Goal: Information Seeking & Learning: Find specific page/section

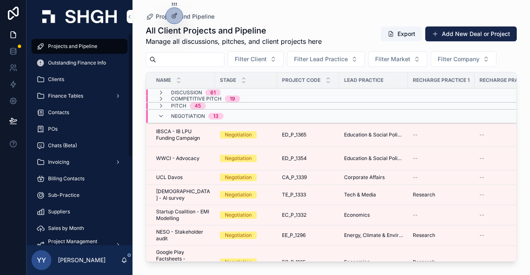
click at [83, 46] on span "Projects and Pipeline" at bounding box center [72, 46] width 49 height 7
click at [193, 56] on input "scrollable content" at bounding box center [190, 60] width 68 height 12
paste input "*********"
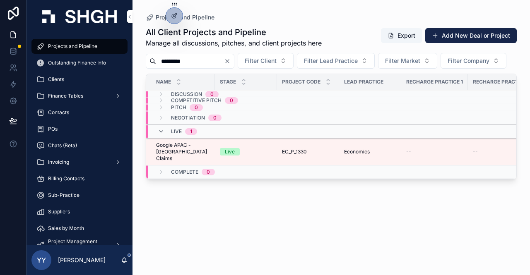
type input "*********"
click at [256, 156] on div "Live" at bounding box center [246, 151] width 52 height 7
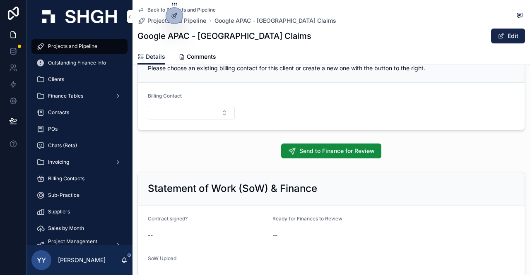
scroll to position [746, 0]
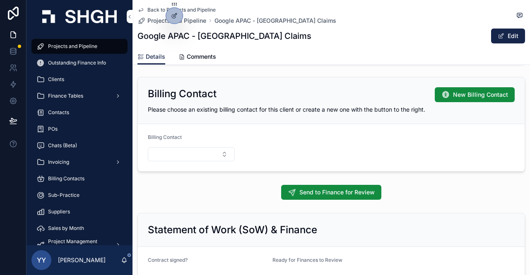
click at [180, 147] on button "Select Button" at bounding box center [191, 154] width 87 height 14
type input "****"
click at [164, 184] on span "Google (Ariba)" at bounding box center [155, 183] width 39 height 8
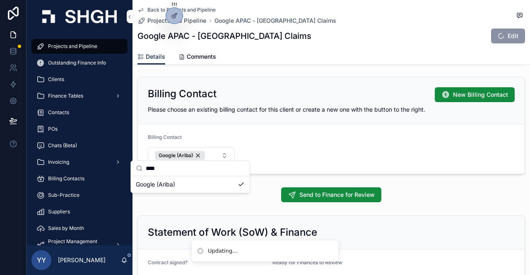
click at [394, 177] on div "Project Details Project Name Google APAC - [GEOGRAPHIC_DATA] Claims Client Goog…" at bounding box center [332, 174] width 398 height 1690
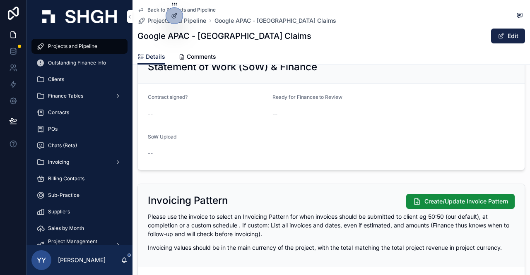
click at [507, 39] on button "Edit" at bounding box center [508, 36] width 34 height 15
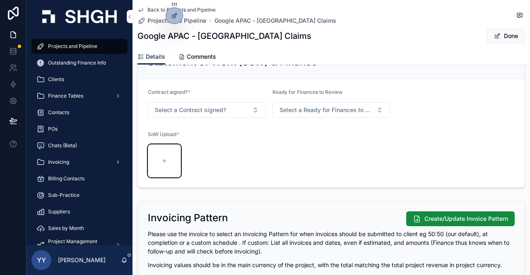
click at [167, 162] on icon "scrollable content" at bounding box center [165, 161] width 6 height 6
type input "**********"
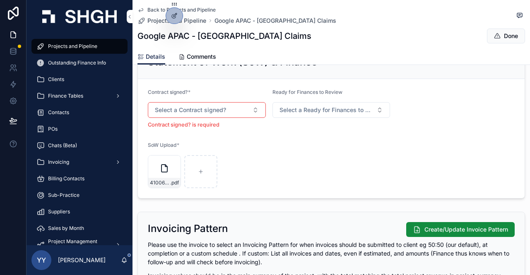
click at [205, 107] on span "Select a Contract signed?" at bounding box center [190, 110] width 71 height 8
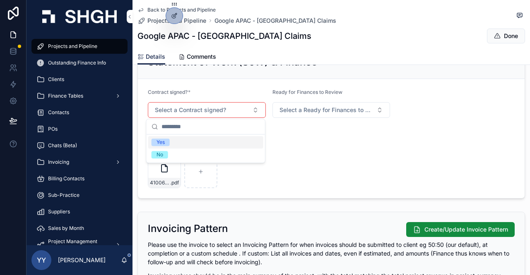
click at [165, 145] on span "Yes" at bounding box center [161, 142] width 18 height 7
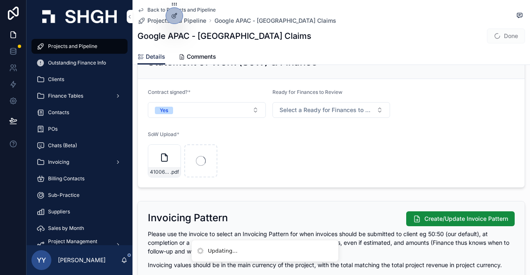
click at [302, 151] on div "4100666377 .pdf" at bounding box center [238, 161] width 180 height 33
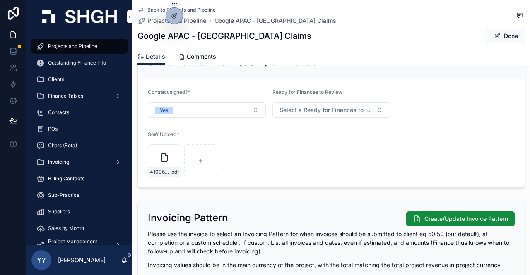
click at [296, 152] on div "4100666377 .pdf" at bounding box center [238, 161] width 180 height 33
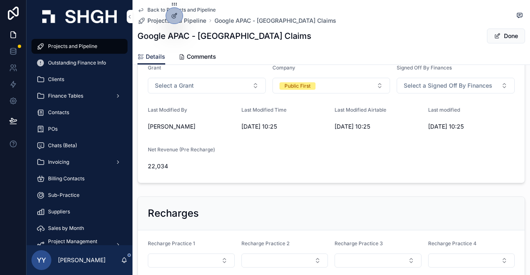
scroll to position [331, 0]
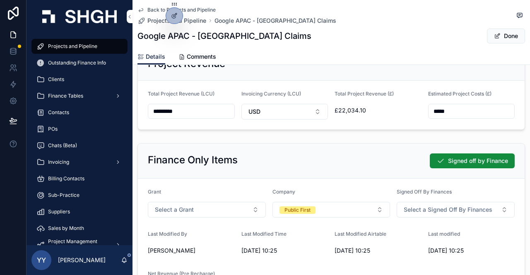
click at [448, 165] on span "Signed off by Finance" at bounding box center [478, 161] width 60 height 8
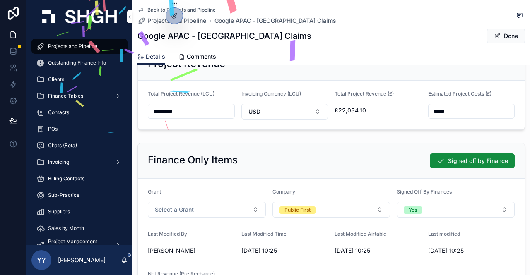
click at [505, 39] on button "Done" at bounding box center [506, 36] width 38 height 15
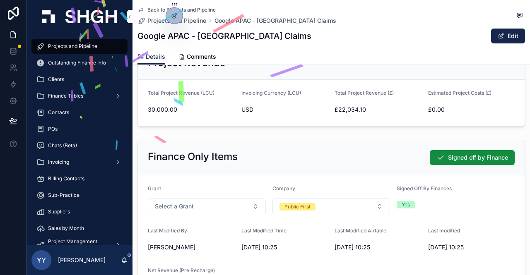
scroll to position [325, 0]
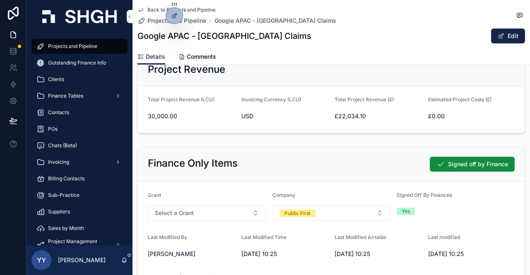
click at [381, 182] on form "Grant Select a Grant Company Public First Signed Off By Finances Yes Last Modif…" at bounding box center [331, 246] width 387 height 128
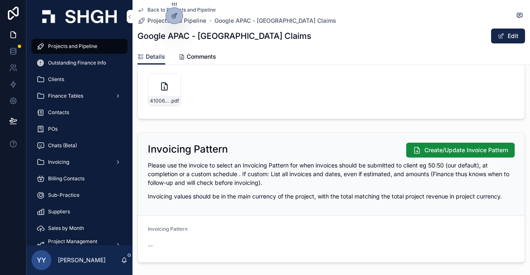
scroll to position [1153, 0]
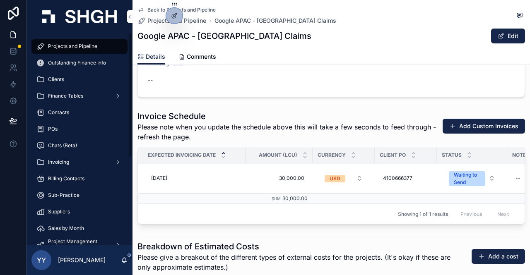
click at [52, 46] on span "Projects and Pipeline" at bounding box center [72, 46] width 49 height 7
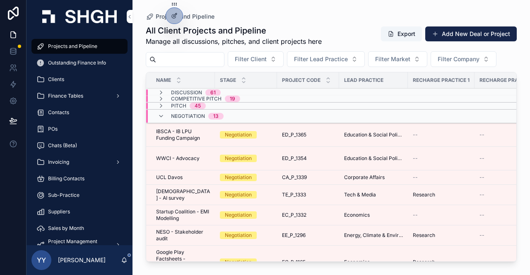
click at [193, 59] on input "scrollable content" at bounding box center [190, 60] width 68 height 12
paste input "*********"
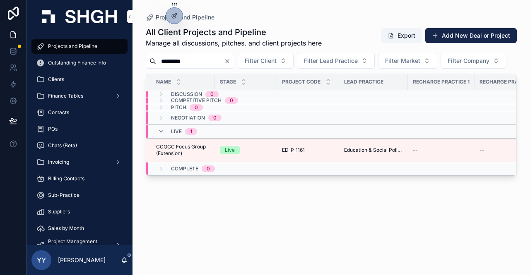
type input "*********"
click at [249, 154] on div "Live" at bounding box center [246, 150] width 52 height 7
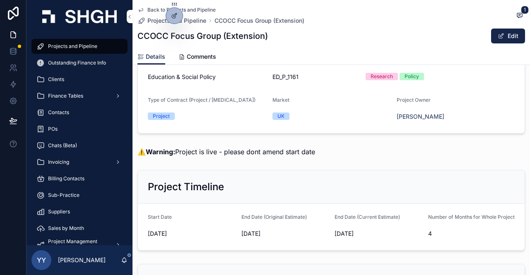
scroll to position [124, 0]
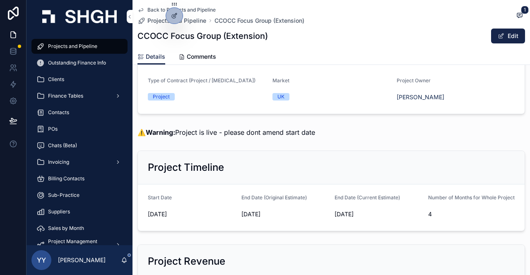
click at [208, 60] on span "Comments" at bounding box center [201, 57] width 29 height 8
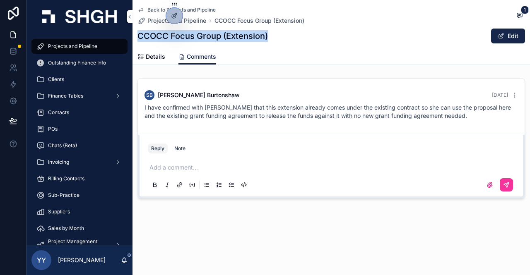
drag, startPoint x: 138, startPoint y: 36, endPoint x: 267, endPoint y: 33, distance: 128.9
click at [267, 33] on h1 "CCOCC Focus Group (Extension)" at bounding box center [203, 36] width 130 height 12
copy h1 "CCOCC Focus Group (Extension)"
click at [157, 55] on span "Details" at bounding box center [155, 57] width 19 height 8
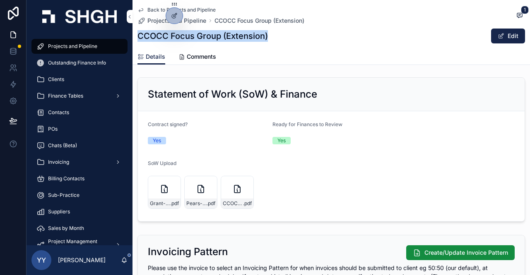
scroll to position [911, 0]
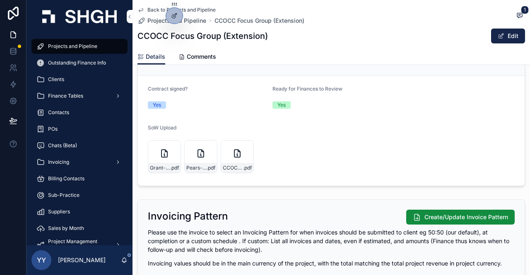
click at [228, 167] on div "CCOCC---Qualitative-Research-Programme .pdf" at bounding box center [237, 168] width 32 height 10
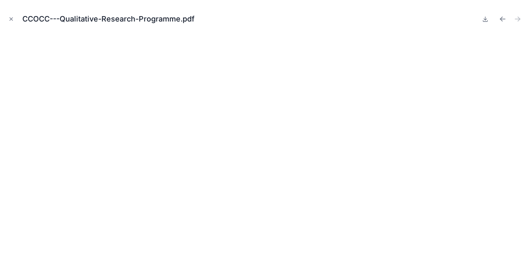
click at [10, 15] on button "Close modal" at bounding box center [11, 18] width 9 height 9
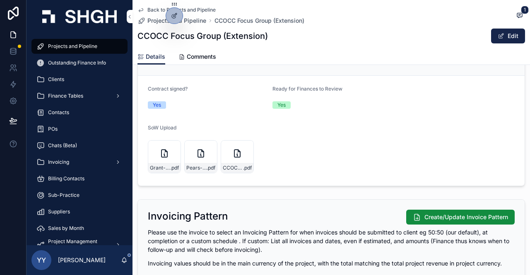
click at [195, 167] on div "Pears-Foundation-Grant-Variation-24042025 .pdf" at bounding box center [201, 168] width 32 height 10
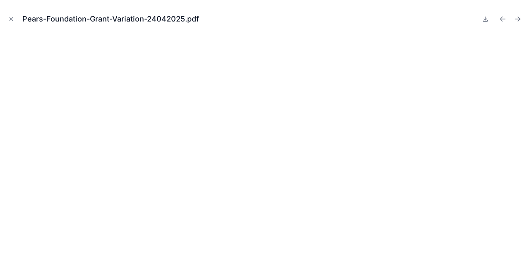
click at [10, 20] on icon "Close modal" at bounding box center [11, 19] width 6 height 6
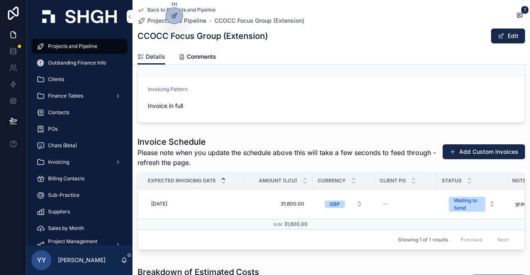
scroll to position [0, 109]
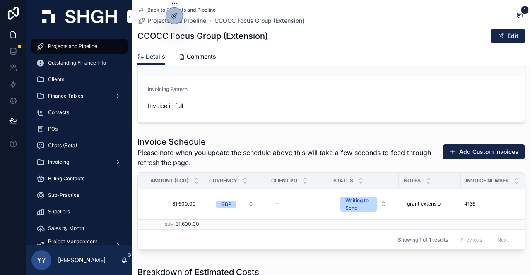
click at [451, 210] on div "grant extension grant extension" at bounding box center [430, 204] width 52 height 13
click at [461, 220] on textarea "**********" at bounding box center [447, 223] width 79 height 25
type textarea "**********"
click at [508, 216] on icon "scrollable content" at bounding box center [508, 217] width 7 height 7
drag, startPoint x: 87, startPoint y: 48, endPoint x: 96, endPoint y: 47, distance: 9.1
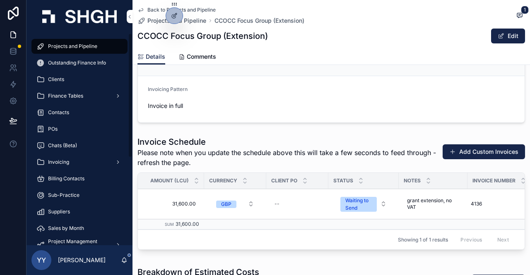
click at [87, 48] on span "Projects and Pipeline" at bounding box center [72, 46] width 49 height 7
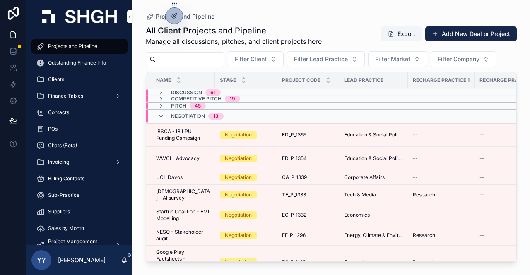
click at [205, 62] on input "scrollable content" at bounding box center [190, 60] width 68 height 12
paste input "******"
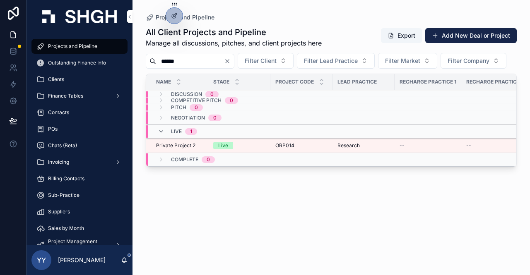
type input "******"
click at [235, 150] on div "Live" at bounding box center [239, 145] width 52 height 7
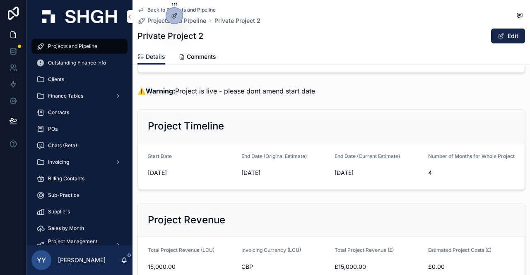
scroll to position [41, 0]
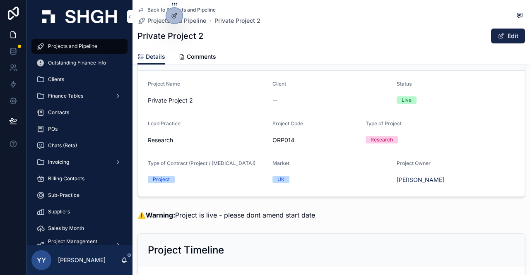
click at [516, 34] on button "Edit" at bounding box center [508, 36] width 34 height 15
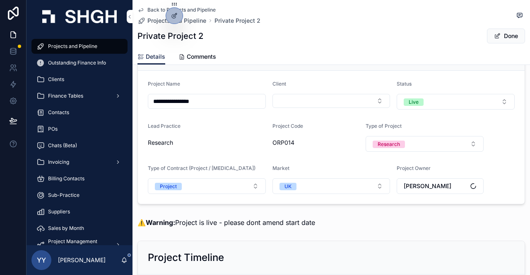
click at [315, 100] on button "Select Button" at bounding box center [332, 101] width 118 height 14
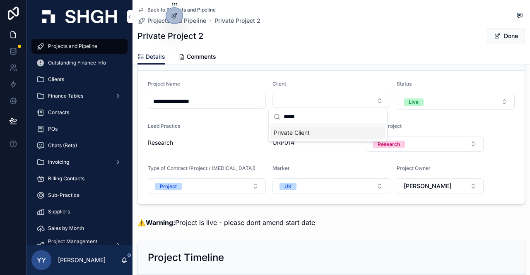
type input "*****"
click at [309, 136] on span "Private Client" at bounding box center [292, 133] width 36 height 8
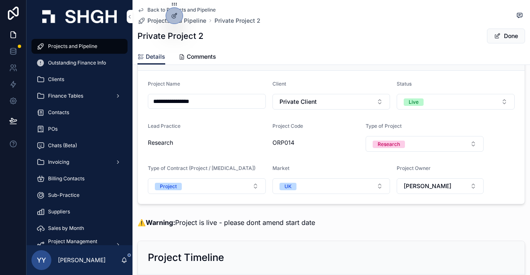
click at [509, 35] on button "Done" at bounding box center [506, 36] width 38 height 15
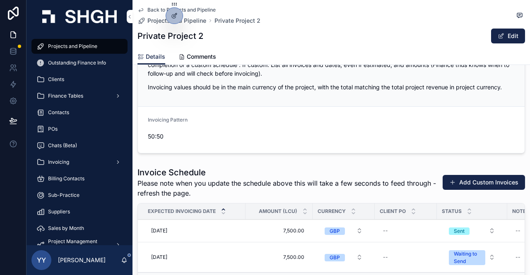
scroll to position [1160, 0]
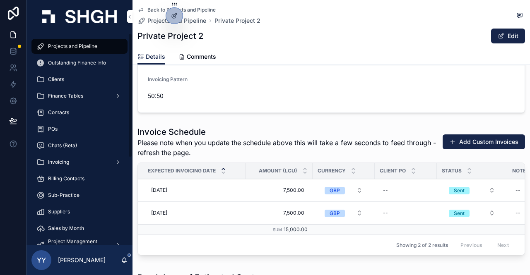
click at [74, 45] on span "Projects and Pipeline" at bounding box center [72, 46] width 49 height 7
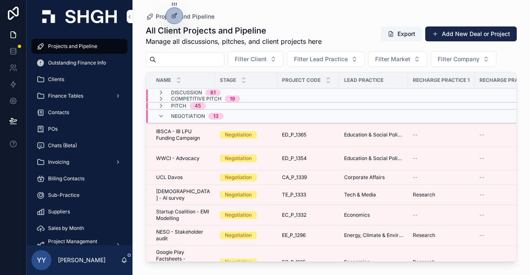
click at [186, 66] on div "scrollable content" at bounding box center [185, 59] width 79 height 15
click at [185, 59] on input "scrollable content" at bounding box center [190, 60] width 68 height 12
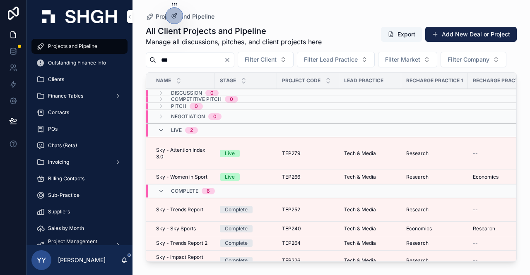
type input "***"
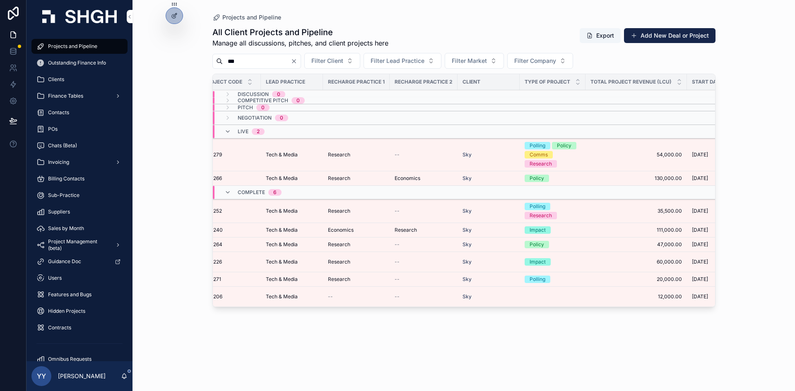
scroll to position [0, 110]
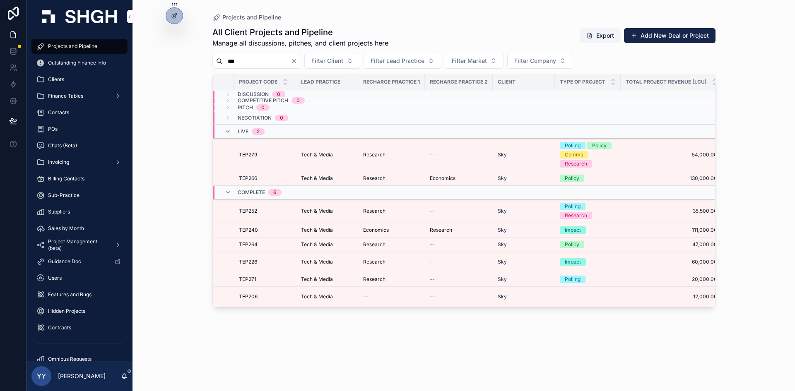
click at [394, 175] on div "Research" at bounding box center [391, 178] width 57 height 7
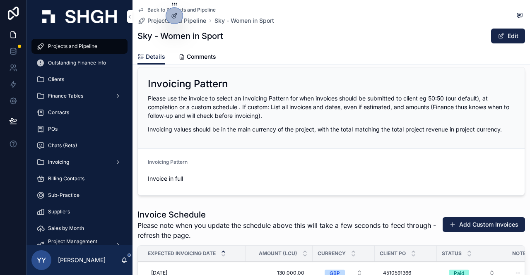
scroll to position [1084, 0]
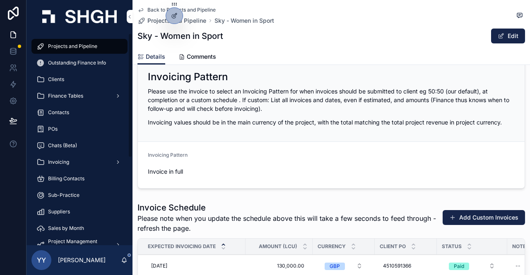
click at [83, 47] on span "Projects and Pipeline" at bounding box center [72, 46] width 49 height 7
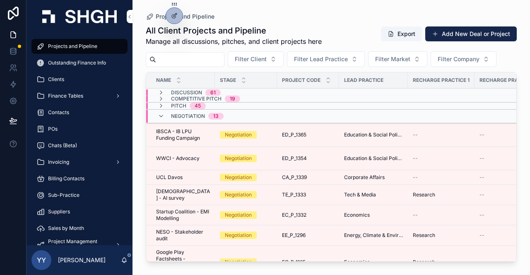
click at [224, 56] on input "scrollable content" at bounding box center [190, 60] width 68 height 12
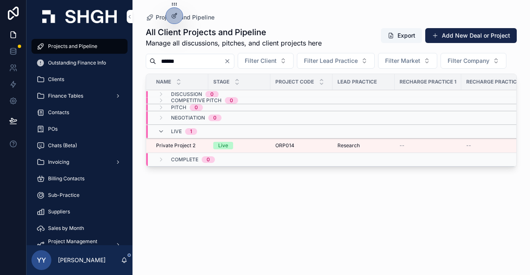
type input "******"
click at [244, 150] on div "Live" at bounding box center [239, 145] width 52 height 7
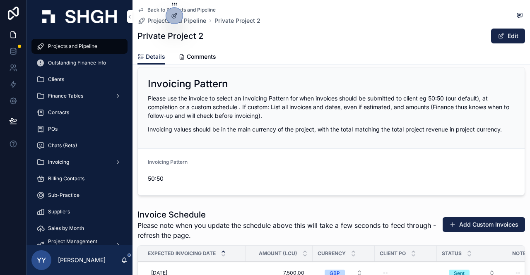
scroll to position [1201, 0]
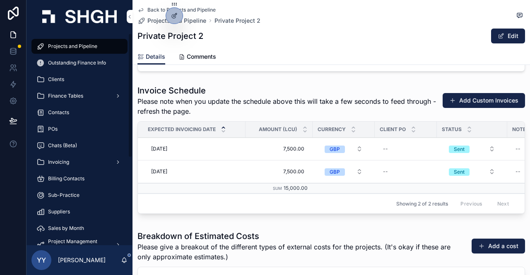
drag, startPoint x: 88, startPoint y: 44, endPoint x: 103, endPoint y: 47, distance: 15.2
click at [88, 44] on span "Projects and Pipeline" at bounding box center [72, 46] width 49 height 7
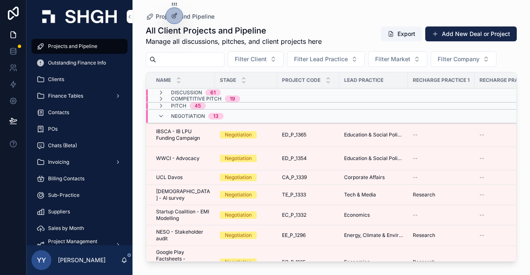
click at [185, 63] on input "scrollable content" at bounding box center [190, 60] width 68 height 12
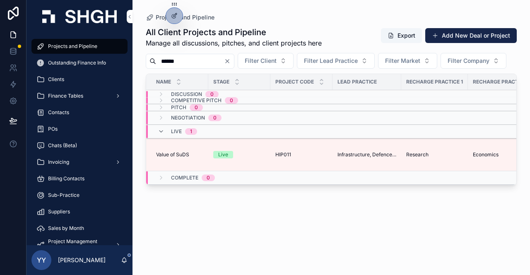
type input "******"
click at [283, 158] on span "HIP011" at bounding box center [283, 155] width 16 height 7
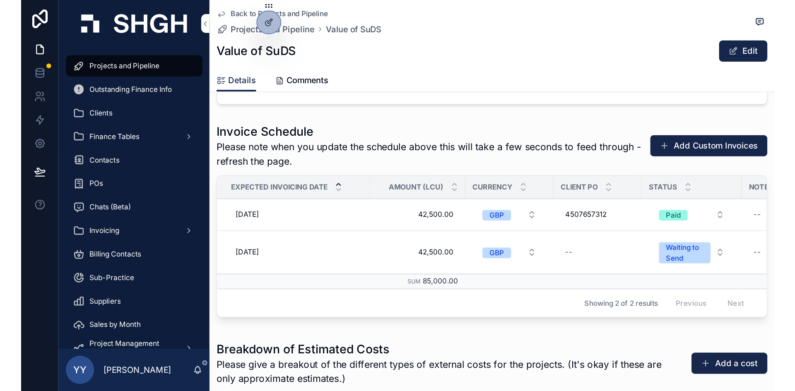
scroll to position [1243, 0]
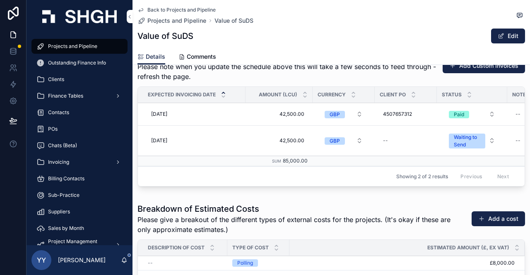
click at [82, 47] on span "Projects and Pipeline" at bounding box center [72, 46] width 49 height 7
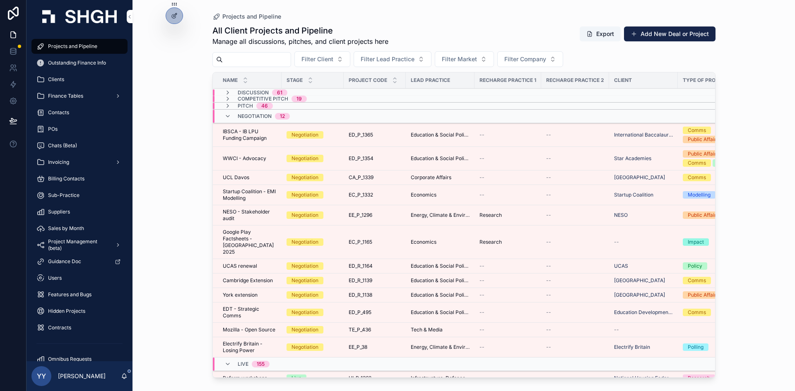
click at [283, 58] on input "scrollable content" at bounding box center [257, 60] width 68 height 12
paste input "******"
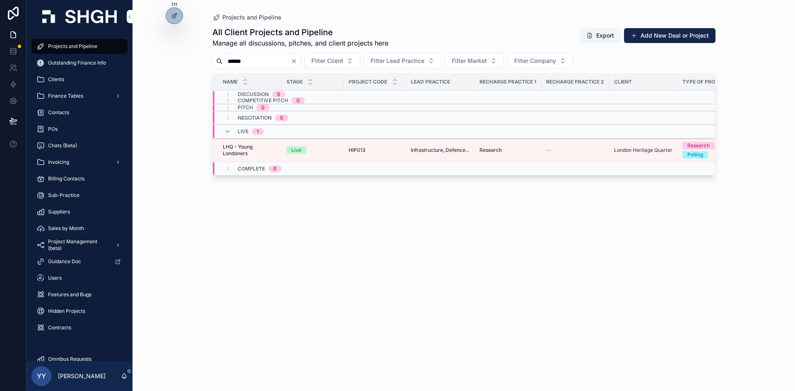
type input "******"
click at [370, 150] on div "HIP013 HIP013" at bounding box center [375, 150] width 52 height 7
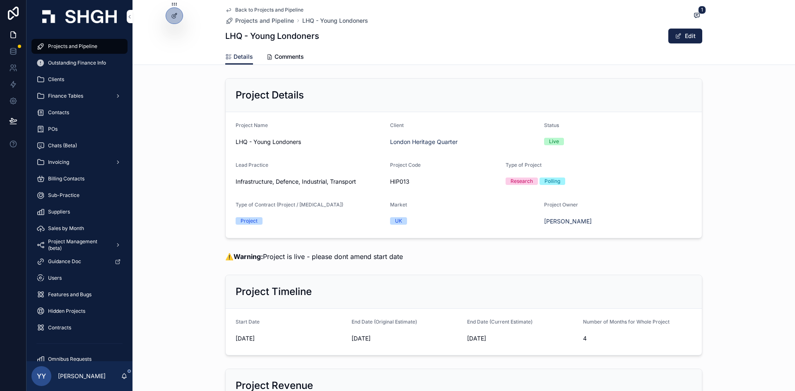
click at [691, 38] on button "Edit" at bounding box center [686, 36] width 34 height 15
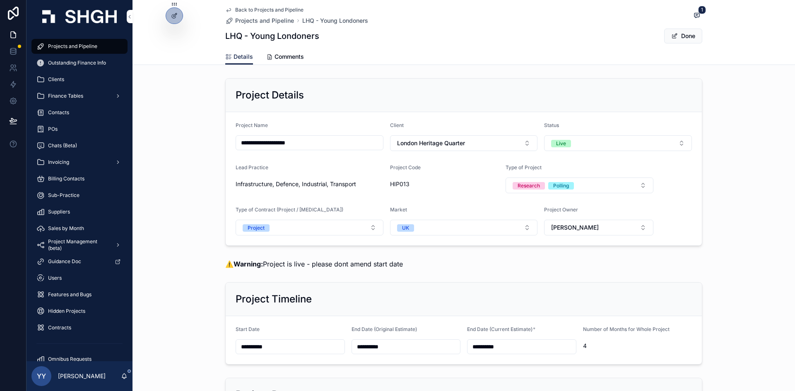
click at [514, 348] on input "**********" at bounding box center [522, 347] width 109 height 12
click at [562, 206] on button "scrollable content" at bounding box center [563, 206] width 15 height 15
click at [474, 275] on button "3" at bounding box center [473, 272] width 15 height 15
type input "**********"
click at [442, 288] on div "Project Timeline" at bounding box center [464, 300] width 476 height 34
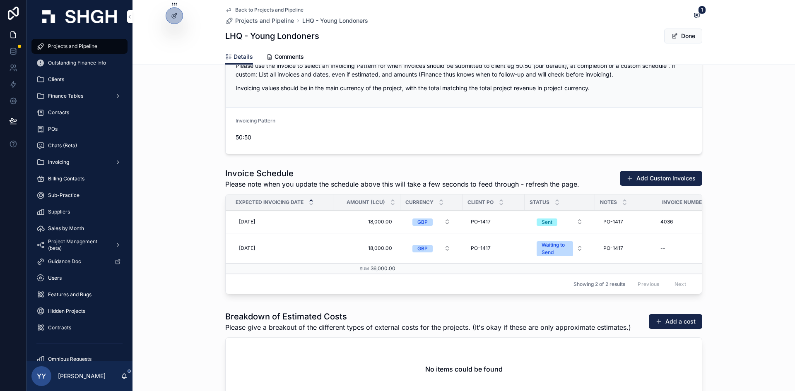
scroll to position [1118, 0]
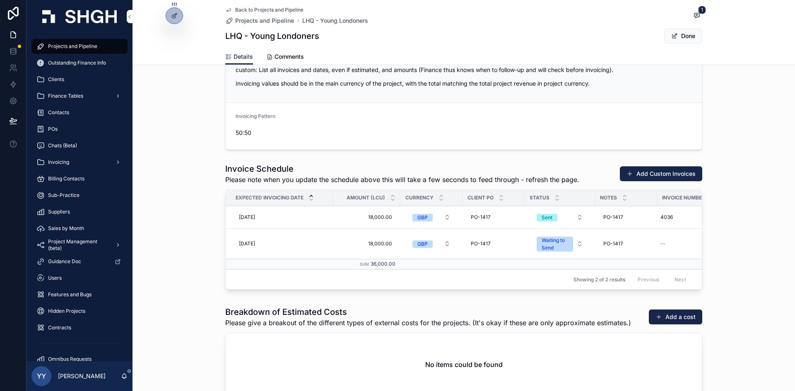
click at [255, 246] on span "[DATE]" at bounding box center [247, 244] width 16 height 7
click at [248, 241] on div "[DATE] [DATE]" at bounding box center [282, 243] width 93 height 13
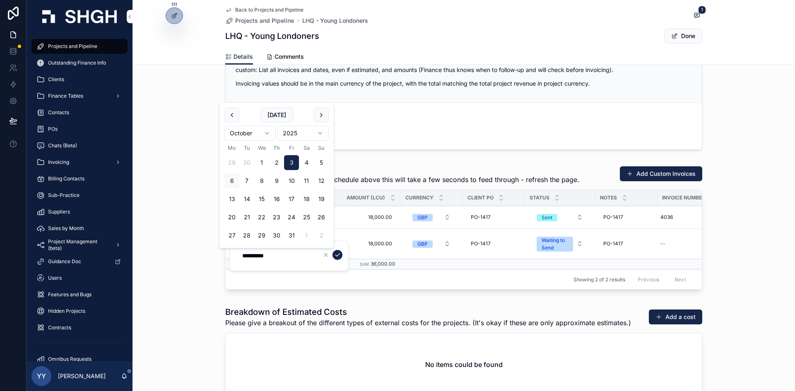
click at [322, 112] on button "scrollable content" at bounding box center [321, 115] width 15 height 15
click at [231, 181] on button "3" at bounding box center [232, 181] width 15 height 15
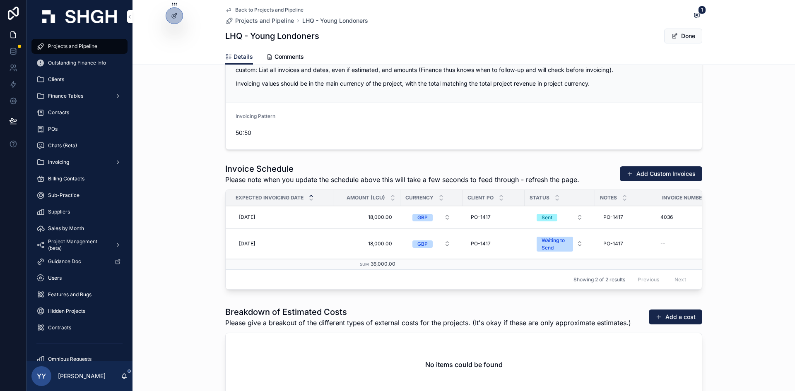
click at [255, 241] on span "[DATE]" at bounding box center [247, 244] width 16 height 7
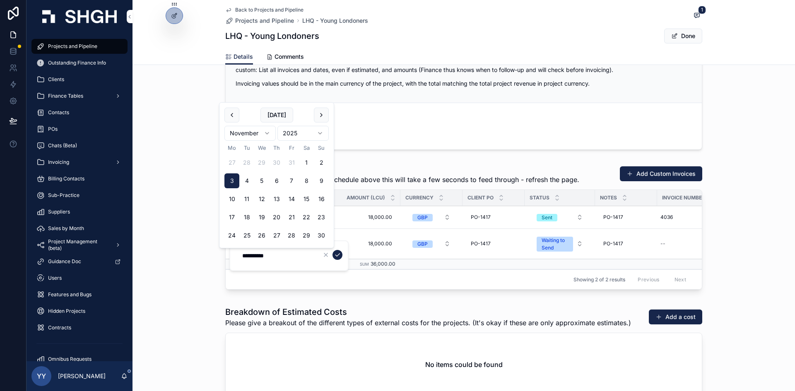
click at [231, 184] on button "3" at bounding box center [232, 181] width 15 height 15
click at [338, 255] on icon "scrollable content" at bounding box center [337, 255] width 7 height 7
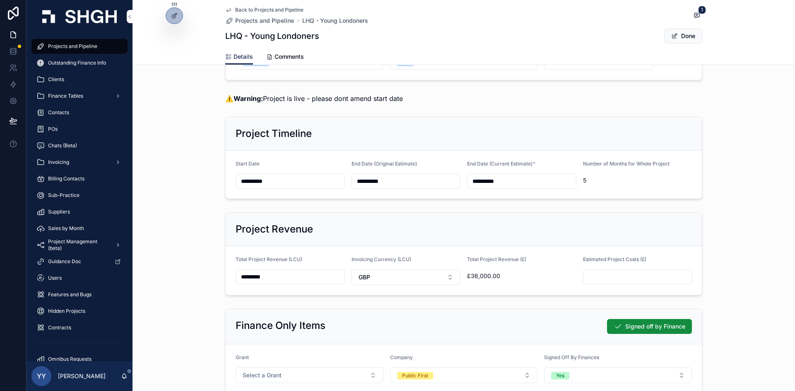
scroll to position [0, 0]
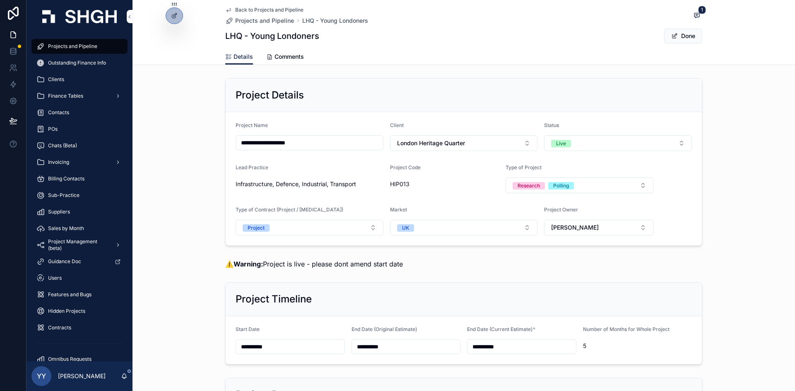
click at [688, 41] on button "Done" at bounding box center [683, 36] width 38 height 15
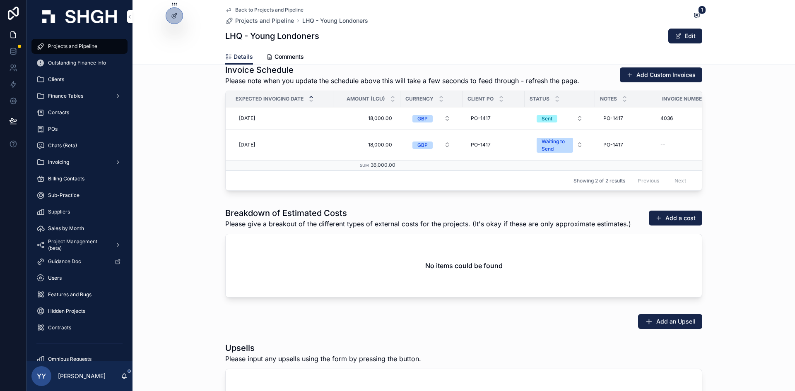
scroll to position [1201, 0]
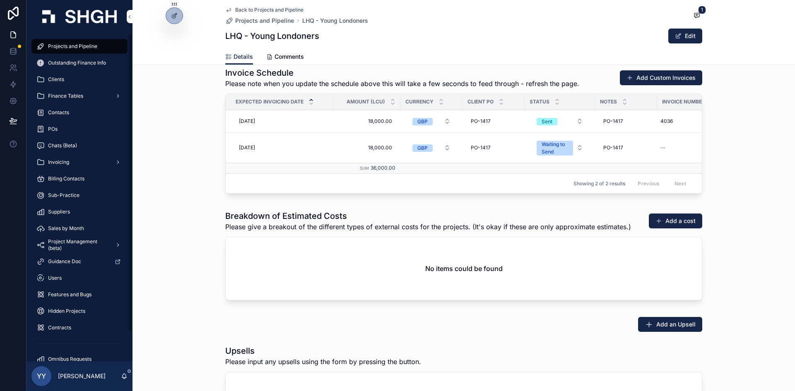
click at [80, 45] on span "Projects and Pipeline" at bounding box center [72, 46] width 49 height 7
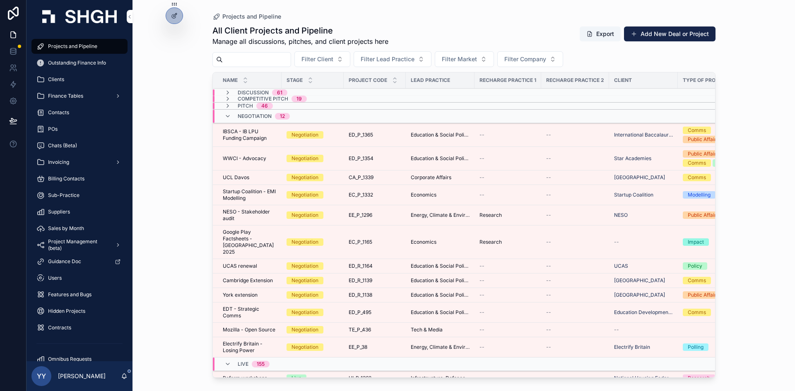
click at [246, 56] on input "scrollable content" at bounding box center [257, 60] width 68 height 12
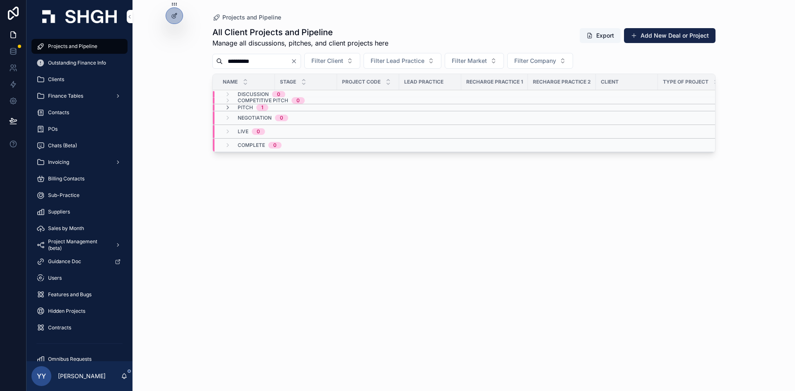
click at [248, 106] on span "Pitch" at bounding box center [245, 107] width 15 height 7
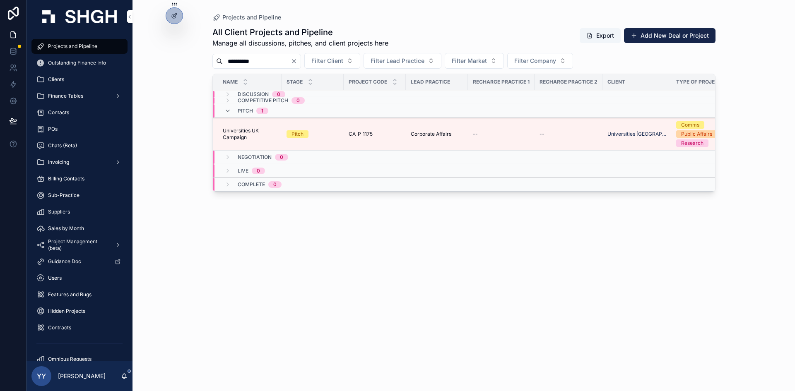
drag, startPoint x: 262, startPoint y: 59, endPoint x: 198, endPoint y: 60, distance: 64.6
click at [198, 59] on div "**********" at bounding box center [464, 195] width 663 height 391
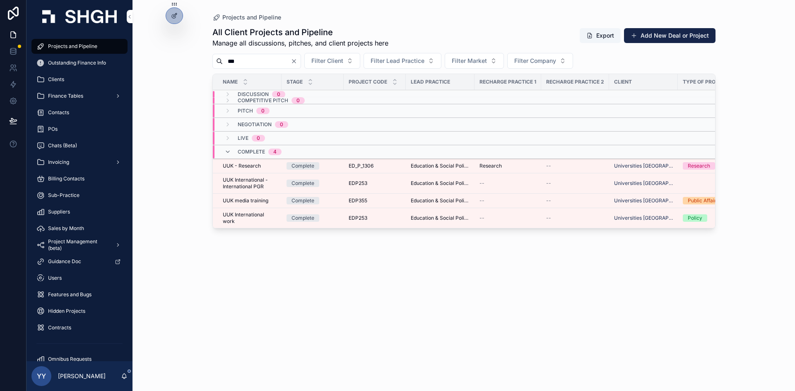
drag, startPoint x: 253, startPoint y: 64, endPoint x: 212, endPoint y: 69, distance: 40.9
click at [213, 69] on div "All Client Projects and Pipeline Manage all discussions, pitches, and client pr…" at bounding box center [463, 202] width 503 height 360
type input "**********"
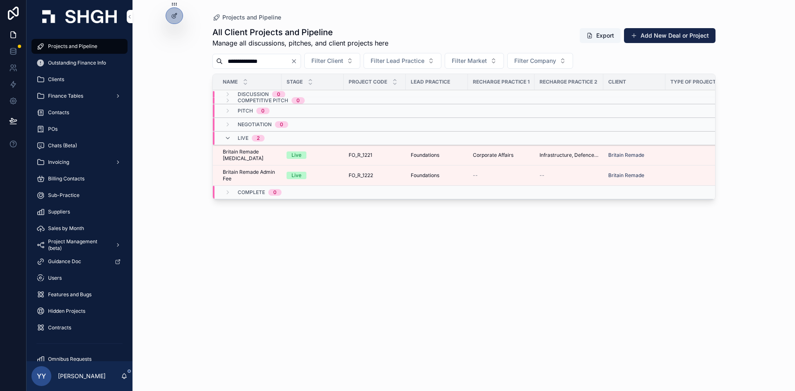
click at [333, 173] on div "Live" at bounding box center [313, 175] width 52 height 7
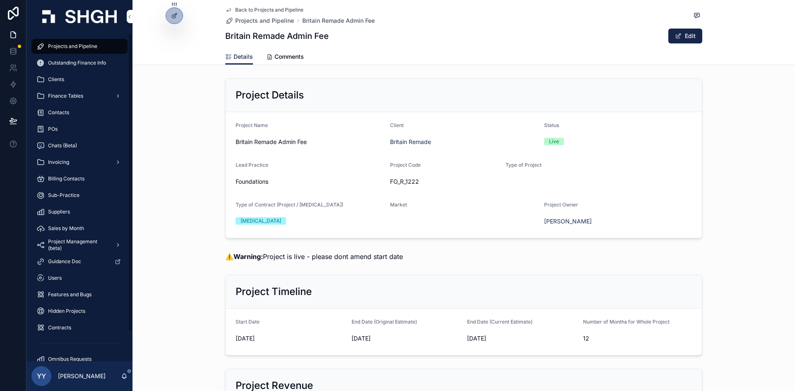
click at [71, 49] on span "Projects and Pipeline" at bounding box center [72, 46] width 49 height 7
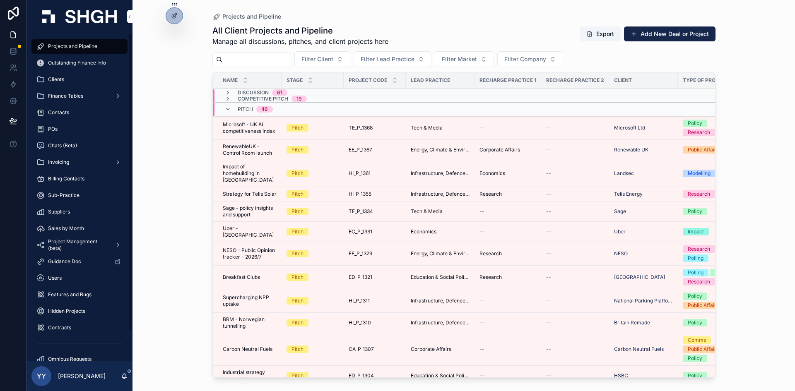
click at [266, 62] on input "scrollable content" at bounding box center [257, 60] width 68 height 12
paste input "*********"
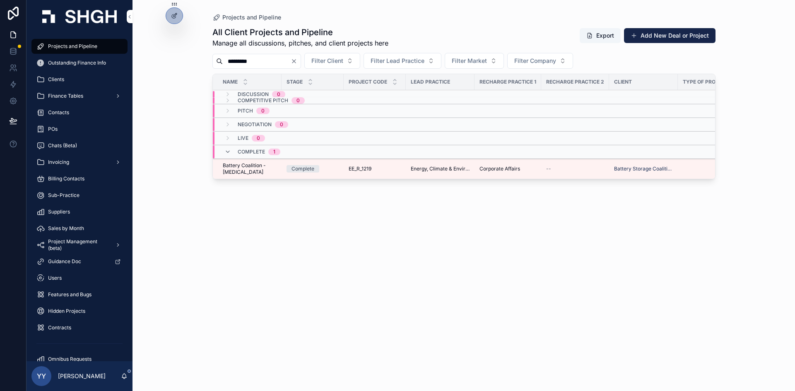
type input "*********"
click at [334, 169] on div "Complete" at bounding box center [313, 168] width 52 height 7
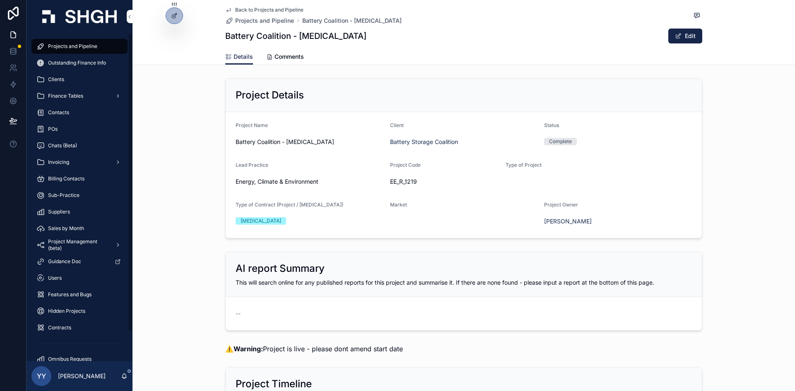
click at [103, 46] on div "Projects and Pipeline" at bounding box center [79, 46] width 86 height 13
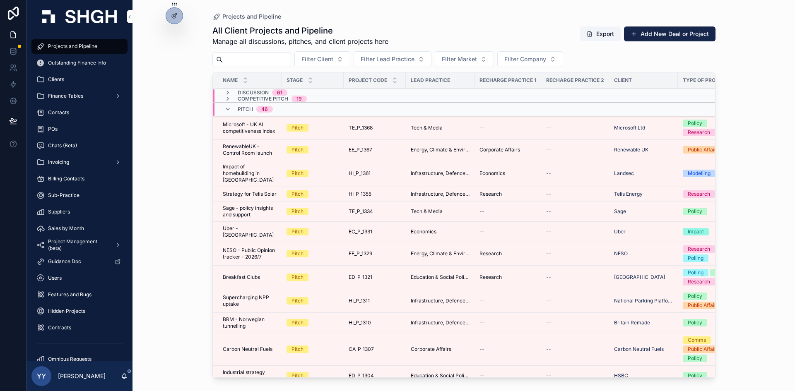
click at [258, 60] on input "scrollable content" at bounding box center [257, 60] width 68 height 12
paste input "********"
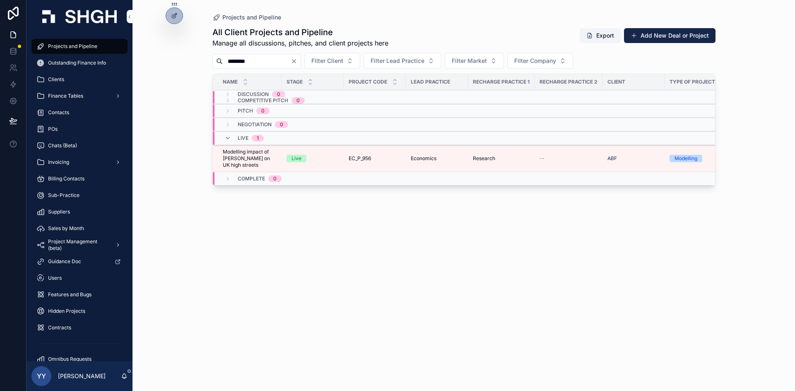
type input "********"
click at [388, 164] on td "EC_P_956 EC_P_956" at bounding box center [375, 158] width 62 height 27
click at [370, 159] on span "EC_P_956" at bounding box center [360, 158] width 22 height 7
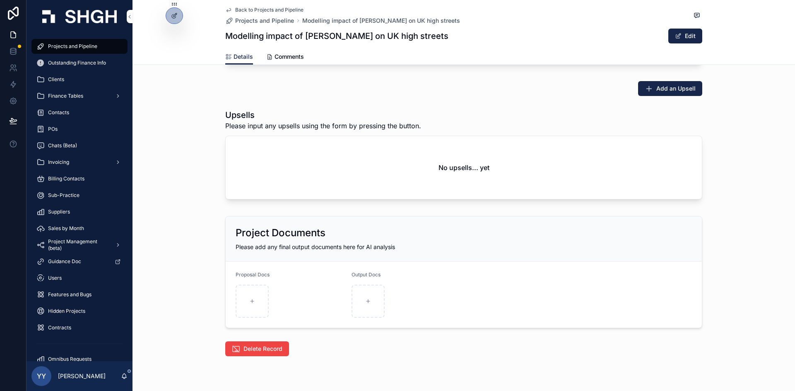
scroll to position [1488, 0]
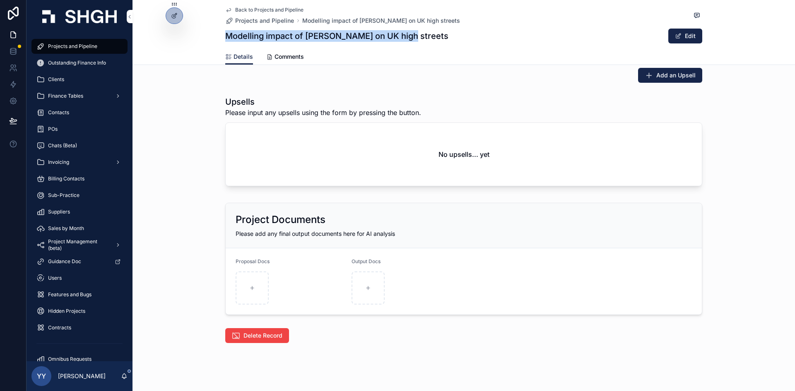
drag, startPoint x: 222, startPoint y: 35, endPoint x: 405, endPoint y: 37, distance: 182.7
click at [405, 37] on div "Modelling impact of [PERSON_NAME] on UK high streets Edit" at bounding box center [463, 36] width 477 height 16
copy h1 "Modelling impact of [PERSON_NAME] on UK high streets"
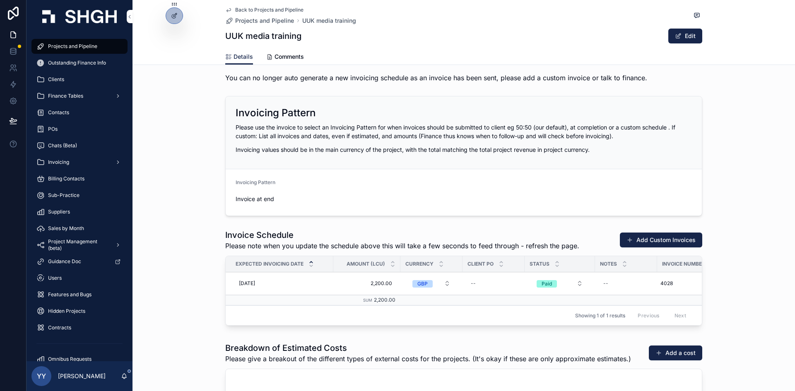
scroll to position [1533, 0]
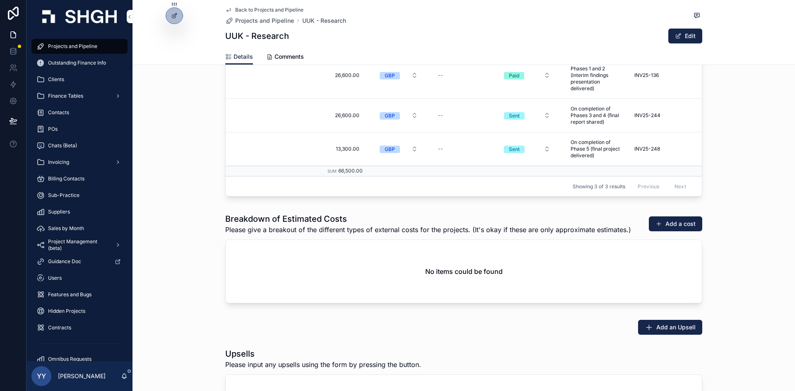
scroll to position [0, 33]
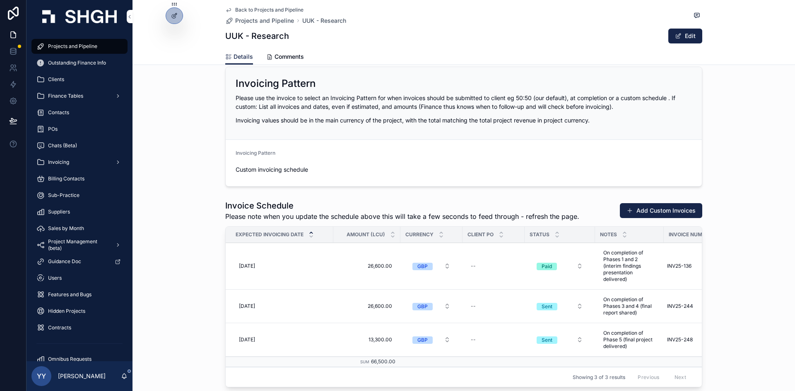
scroll to position [1243, 0]
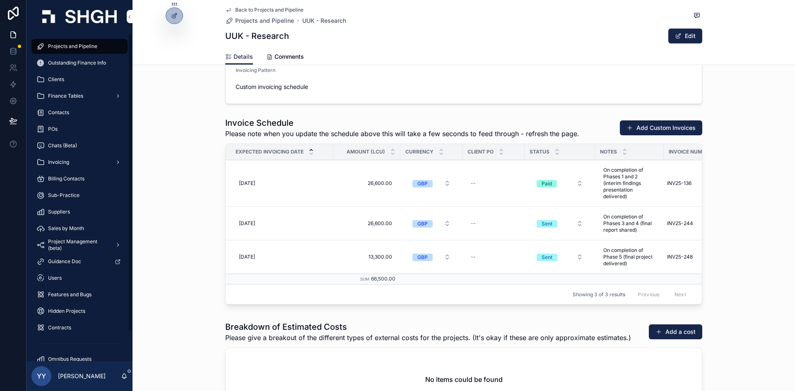
click at [77, 62] on span "Outstanding Finance Info" at bounding box center [77, 63] width 58 height 7
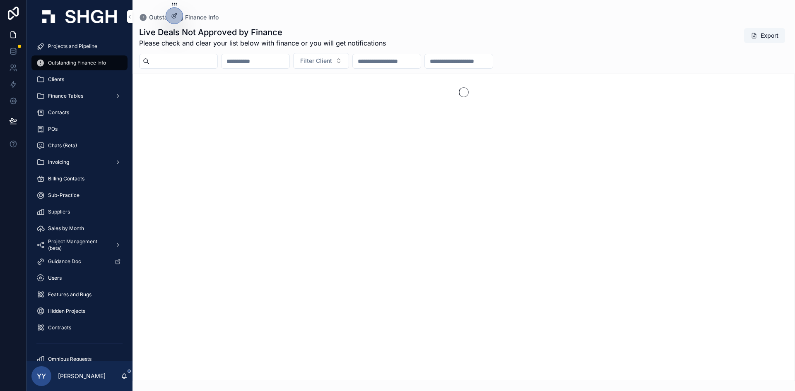
click at [75, 47] on span "Projects and Pipeline" at bounding box center [72, 46] width 49 height 7
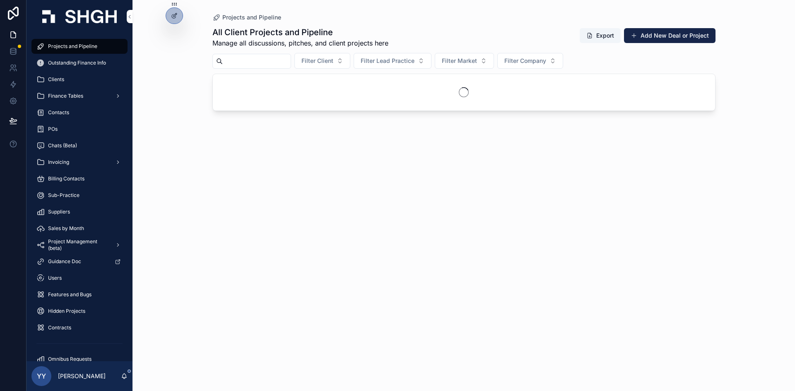
click at [245, 56] on input "scrollable content" at bounding box center [257, 62] width 68 height 12
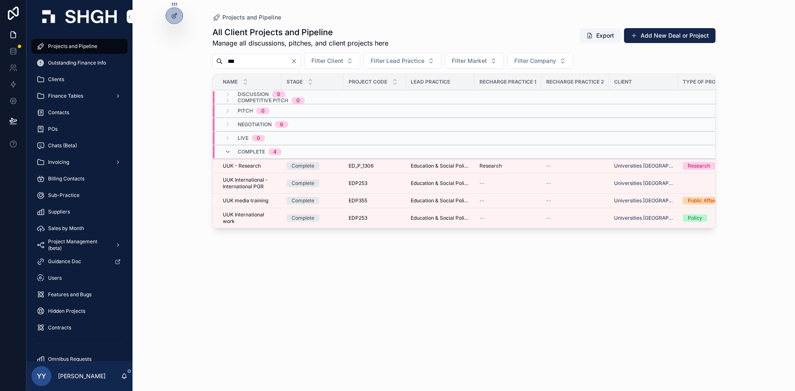
type input "***"
click at [386, 168] on div "ED_P_1306 ED_P_1306" at bounding box center [375, 166] width 52 height 7
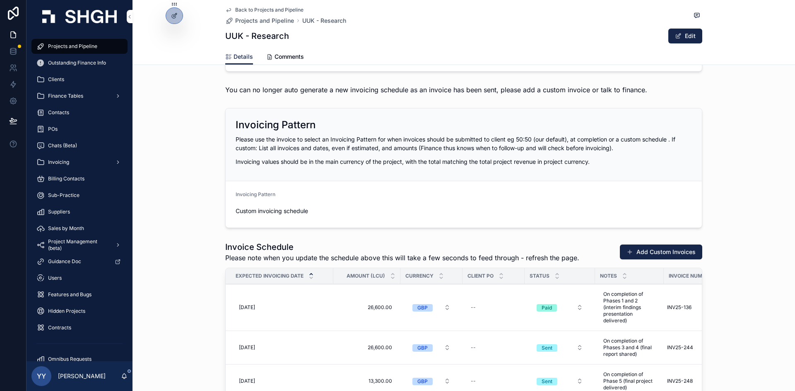
scroll to position [1284, 0]
